Goal: Transaction & Acquisition: Purchase product/service

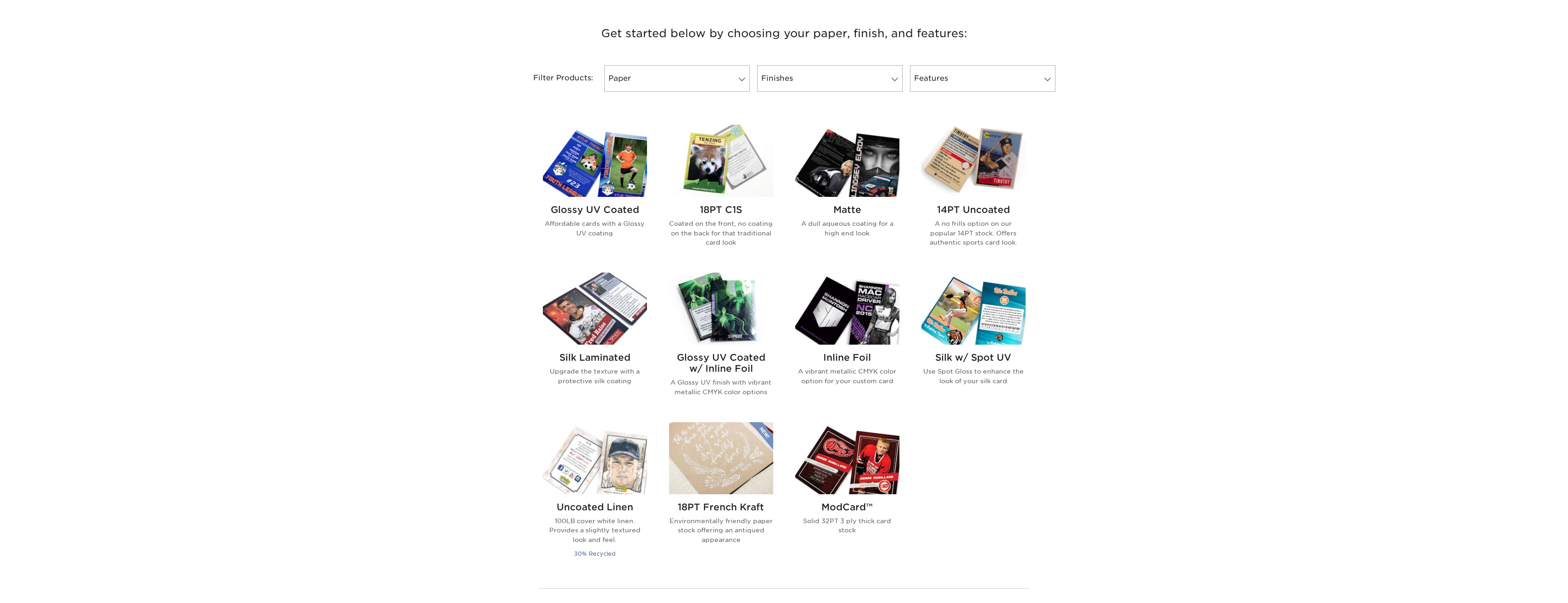
scroll to position [367, 0]
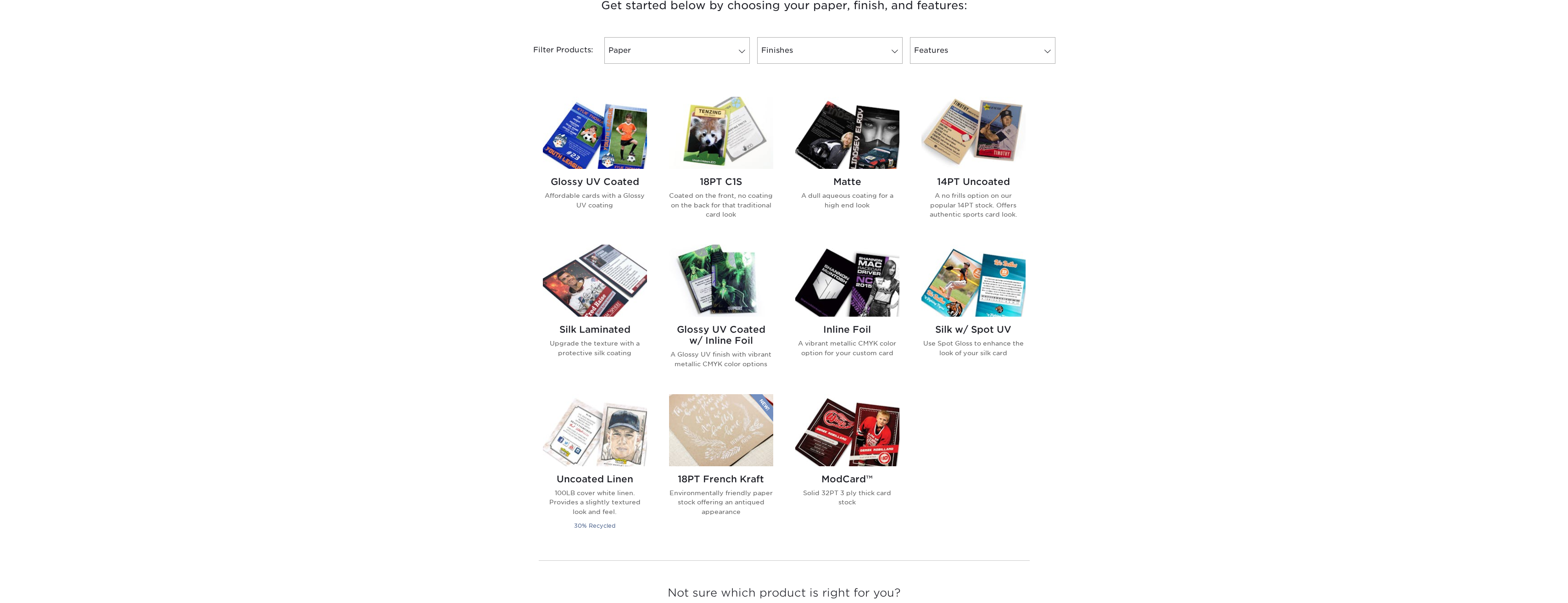
click at [741, 333] on h2 "Glossy UV Coated w/ Inline Foil" at bounding box center [721, 334] width 104 height 22
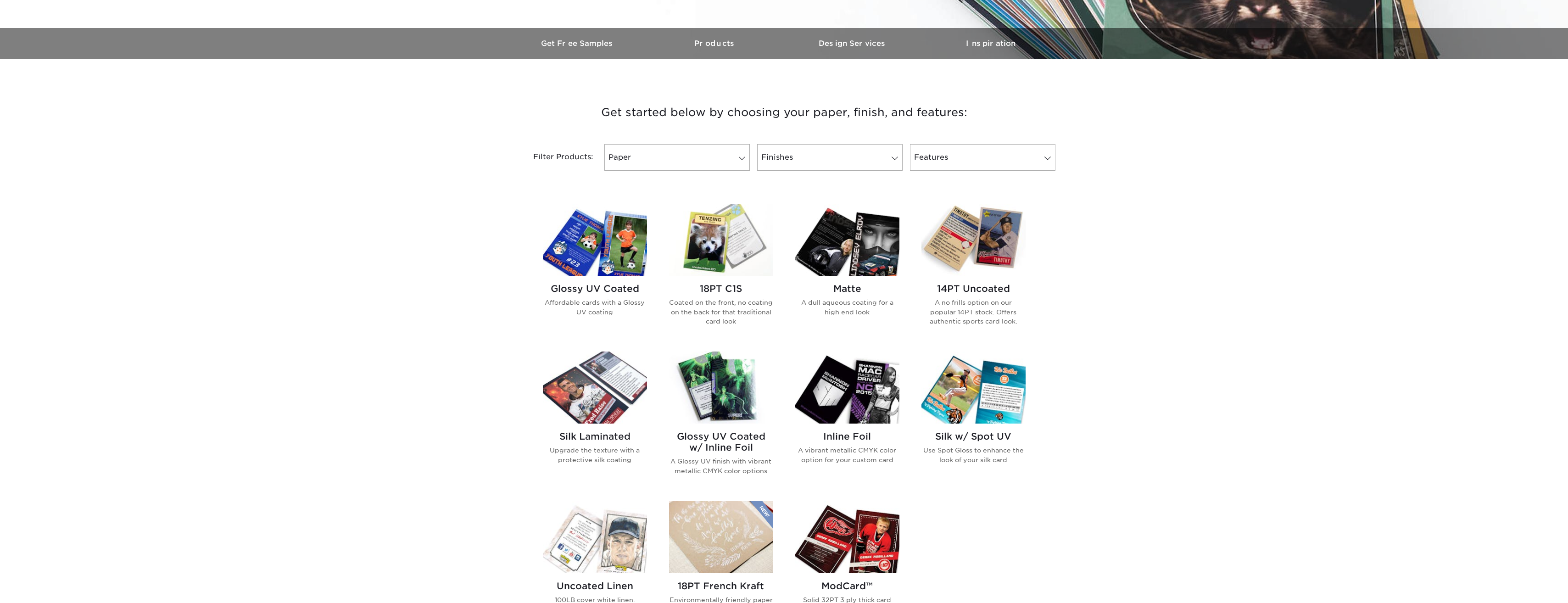
scroll to position [230, 0]
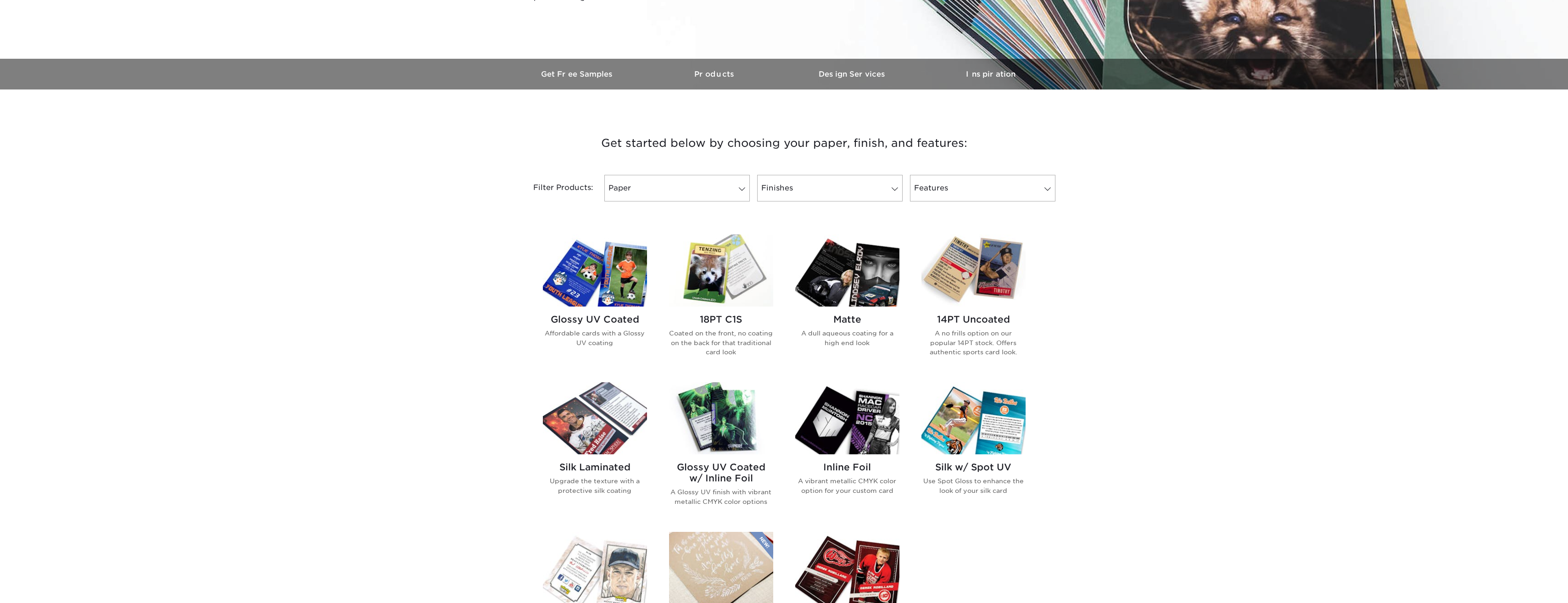
click at [627, 270] on img at bounding box center [594, 270] width 104 height 72
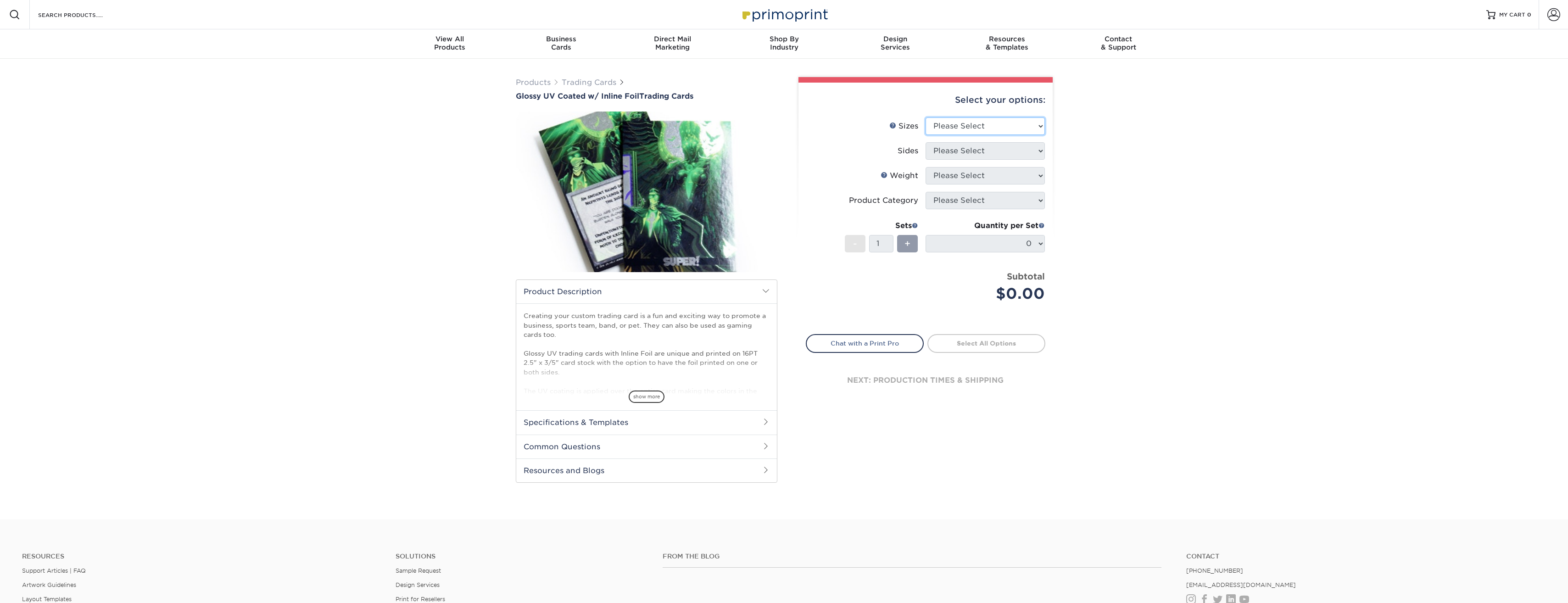
click at [1004, 119] on select "Please Select 2.5" x 3.5"" at bounding box center [985, 126] width 119 height 17
select select "2.50x3.50"
click at [925, 117] on select "Please Select 2.5" x 3.5"" at bounding box center [985, 126] width 119 height 17
click at [1002, 149] on select "Please Select Print Both Sides - Foil Back Only Print Both Sides - Foil Both Si…" at bounding box center [985, 151] width 119 height 17
select select "34527644-b4fd-4ffb-9092-1318eefcd9d9"
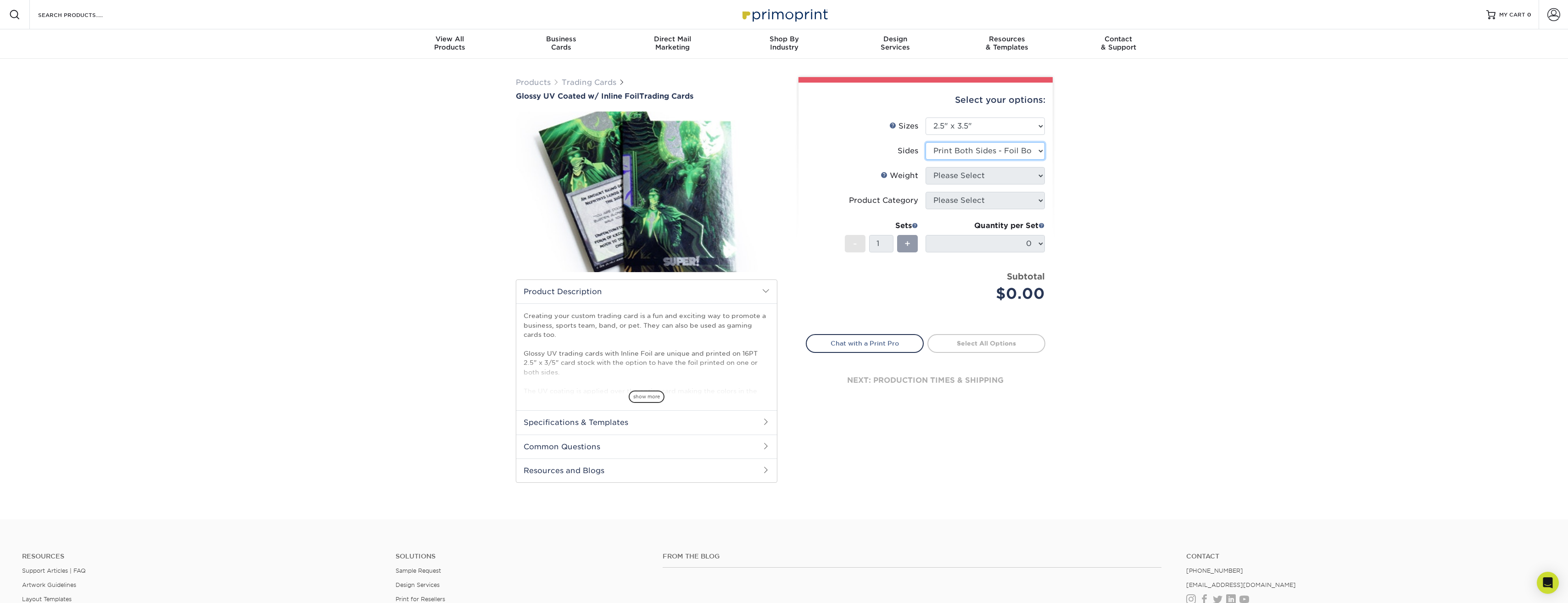
click at [925, 142] on select "Please Select Print Both Sides - Foil Back Only Print Both Sides - Foil Both Si…" at bounding box center [985, 151] width 119 height 17
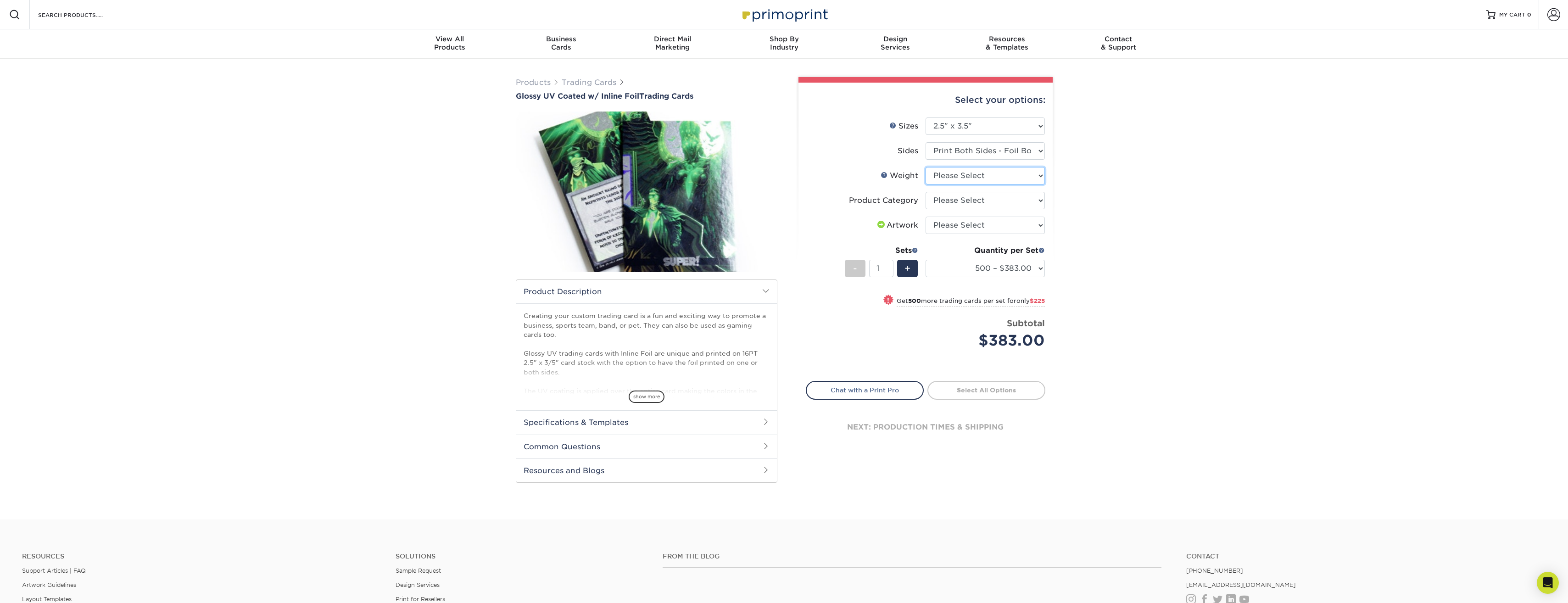
click at [1020, 180] on select "Please Select 16PT" at bounding box center [985, 175] width 119 height 17
select select "16PT"
click at [925, 167] on select "Please Select 16PT" at bounding box center [985, 175] width 119 height 17
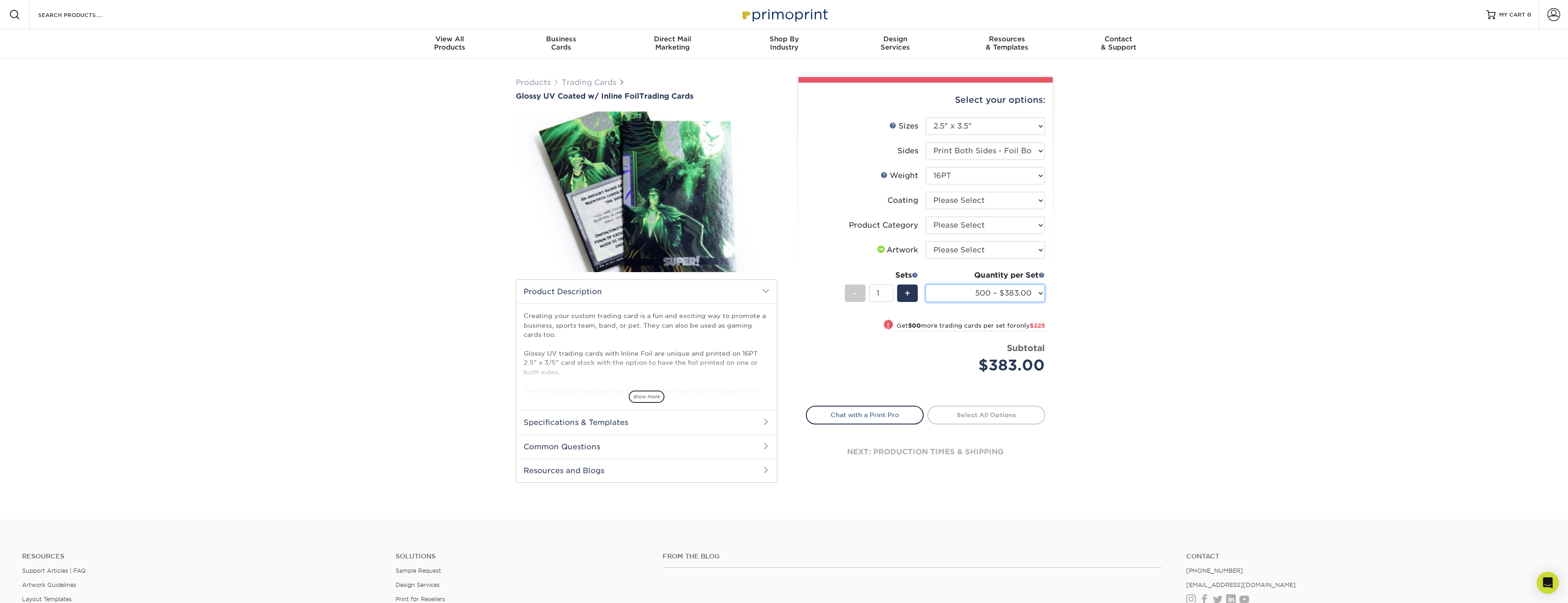
click at [1028, 287] on select "500 – $383.00 1000 – $608.00 2500 – $883.00 5000 – $1252.00" at bounding box center [985, 293] width 119 height 17
click at [1033, 292] on select "500 – $383.00 1000 – $608.00 2500 – $883.00 5000 – $1252.00" at bounding box center [985, 293] width 119 height 17
click at [991, 296] on select "500 – $383.00 1000 – $608.00 2500 – $883.00 5000 – $1252.00" at bounding box center [985, 293] width 119 height 17
click at [1005, 287] on select "500 – $383.00 1000 – $608.00 2500 – $883.00 5000 – $1252.00" at bounding box center [985, 293] width 119 height 17
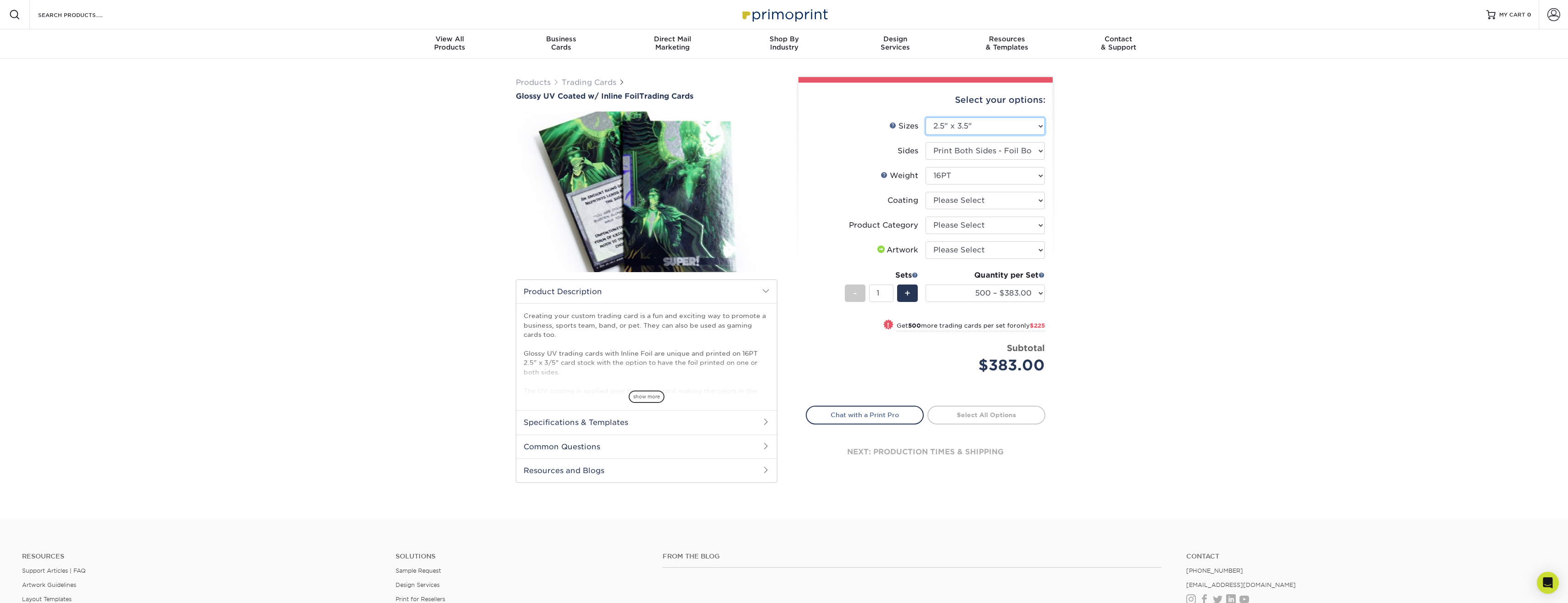
click at [1025, 127] on select "Please Select 2.5" x 3.5"" at bounding box center [985, 126] width 119 height 17
click at [1025, 129] on select "Please Select 2.5" x 3.5"" at bounding box center [985, 126] width 119 height 17
click at [925, 117] on select "Please Select 2.5" x 3.5"" at bounding box center [985, 126] width 119 height 17
click at [1019, 158] on select "Please Select Print Both Sides - Foil Back Only Print Both Sides - Foil Both Si…" at bounding box center [985, 151] width 119 height 17
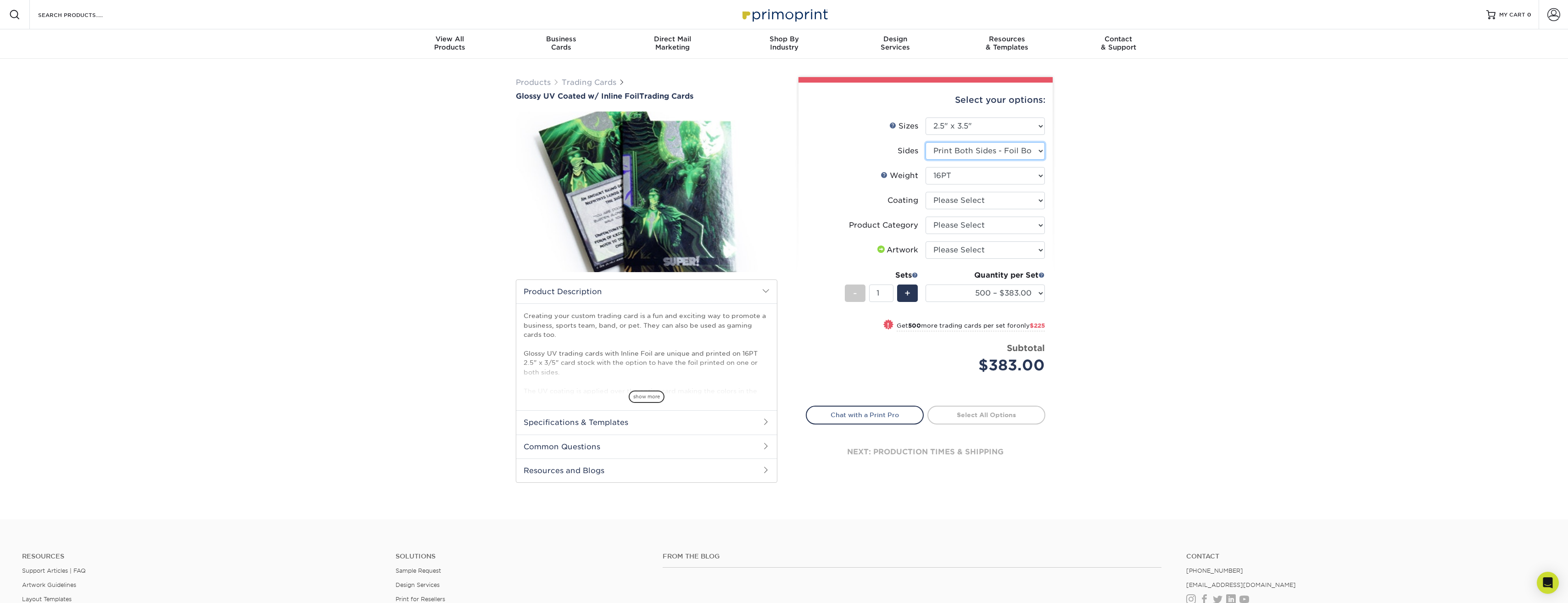
select select "2ba18f74-0f96-487e-8b6e-985b404b3305"
click at [925, 142] on select "Please Select Print Both Sides - Foil Back Only Print Both Sides - Foil Both Si…" at bounding box center [985, 151] width 119 height 17
select select "-1"
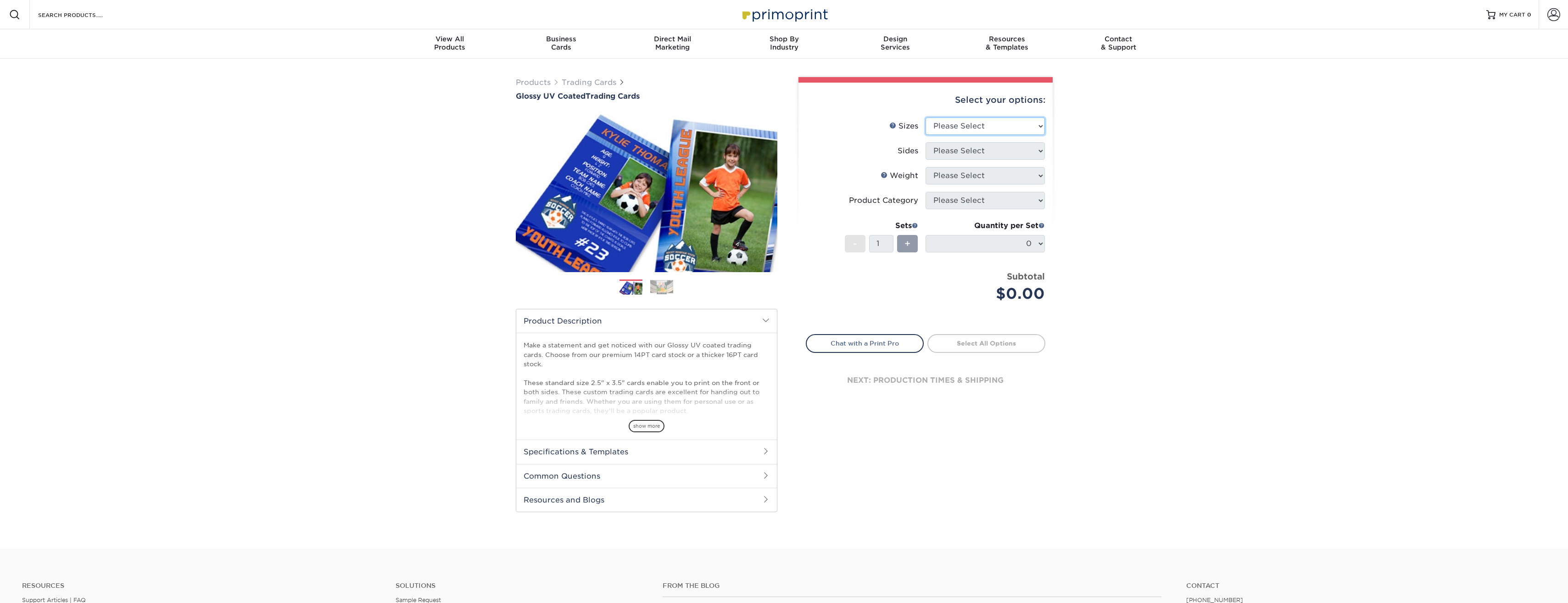
click at [1001, 132] on select "Please Select 2.5" x 3.5"" at bounding box center [985, 126] width 119 height 17
click at [1001, 131] on select "Please Select 2.5" x 3.5"" at bounding box center [985, 126] width 119 height 17
